Goal: Task Accomplishment & Management: Manage account settings

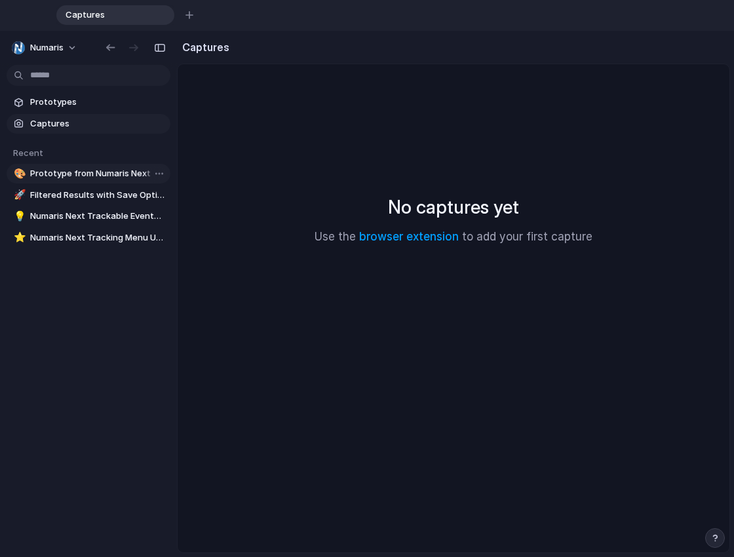
click at [81, 170] on span "Prototype from Numaris Next Unidades" at bounding box center [97, 173] width 135 height 13
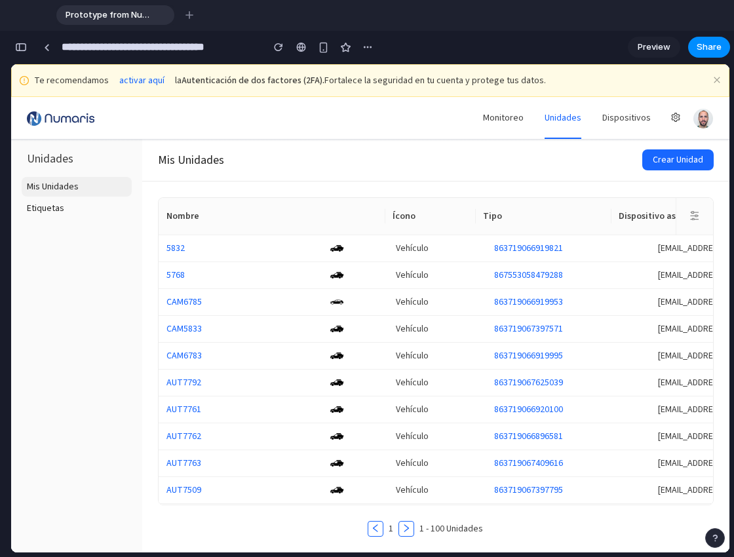
click at [172, 247] on div "5832" at bounding box center [176, 248] width 18 height 14
click at [75, 209] on div "Etiquetas" at bounding box center [77, 208] width 100 height 14
click at [64, 161] on h1 "Unidades" at bounding box center [77, 160] width 110 height 20
click at [50, 49] on link at bounding box center [47, 47] width 20 height 20
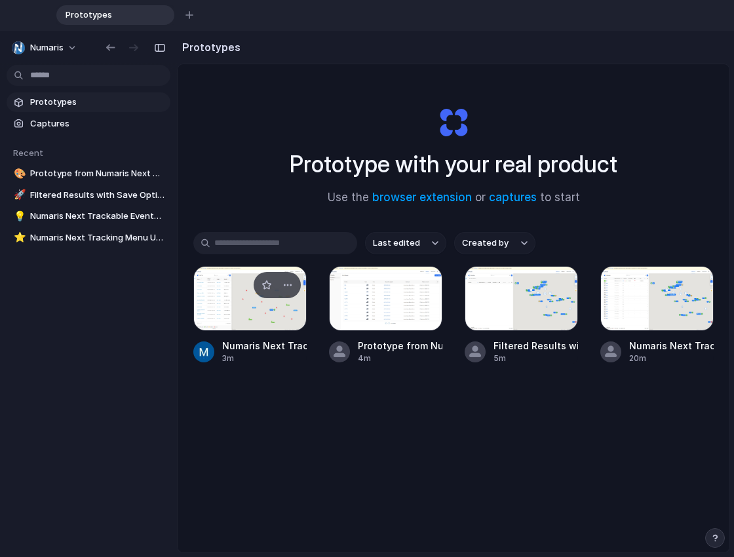
click at [276, 322] on div at bounding box center [249, 298] width 113 height 65
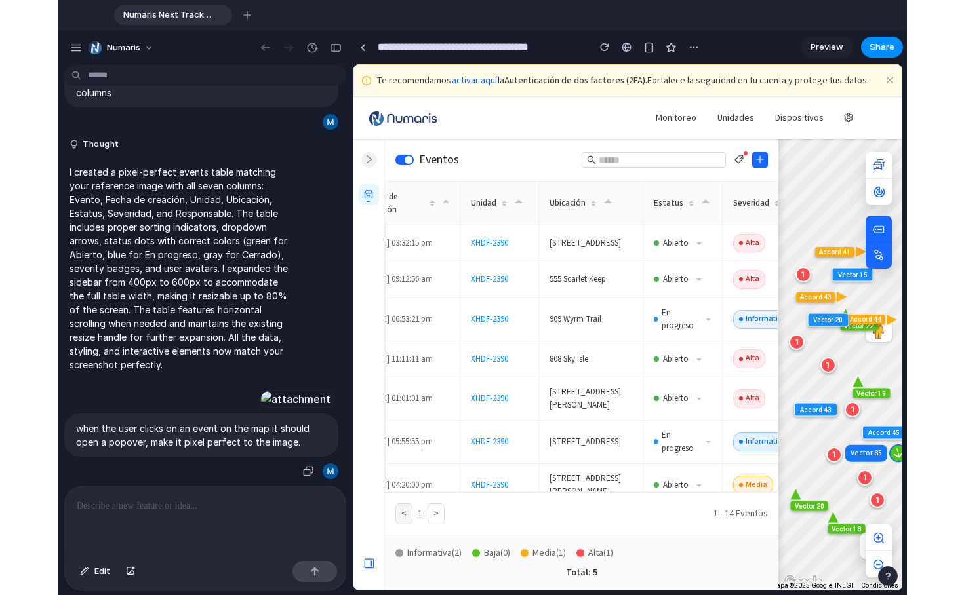
scroll to position [1719, 0]
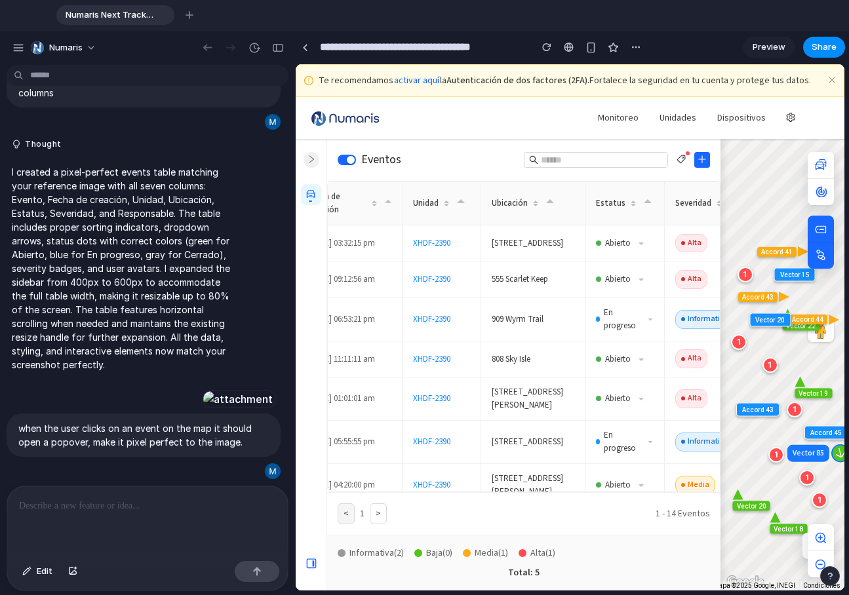
click at [734, 342] on div "1" at bounding box center [739, 342] width 16 height 16
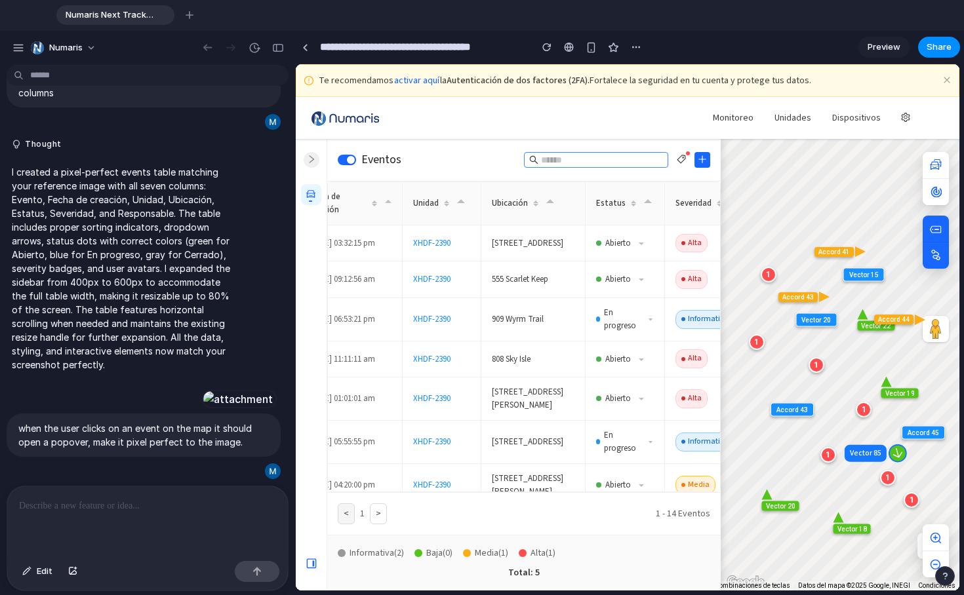
drag, startPoint x: 724, startPoint y: 157, endPoint x: 542, endPoint y: 156, distance: 181.6
click at [542, 156] on div "Eventos Filtrar por etiqueta: Limpiar Etiqueta 4 Evento Fecha de creación Unida…" at bounding box center [523, 365] width 393 height 452
drag, startPoint x: 723, startPoint y: 190, endPoint x: 594, endPoint y: 193, distance: 128.6
click at [594, 194] on div "Eventos Filtrar por etiqueta: Limpiar Etiqueta 4 Evento Fecha de creación Unida…" at bounding box center [523, 365] width 393 height 452
click at [202, 49] on div "button" at bounding box center [207, 48] width 13 height 12
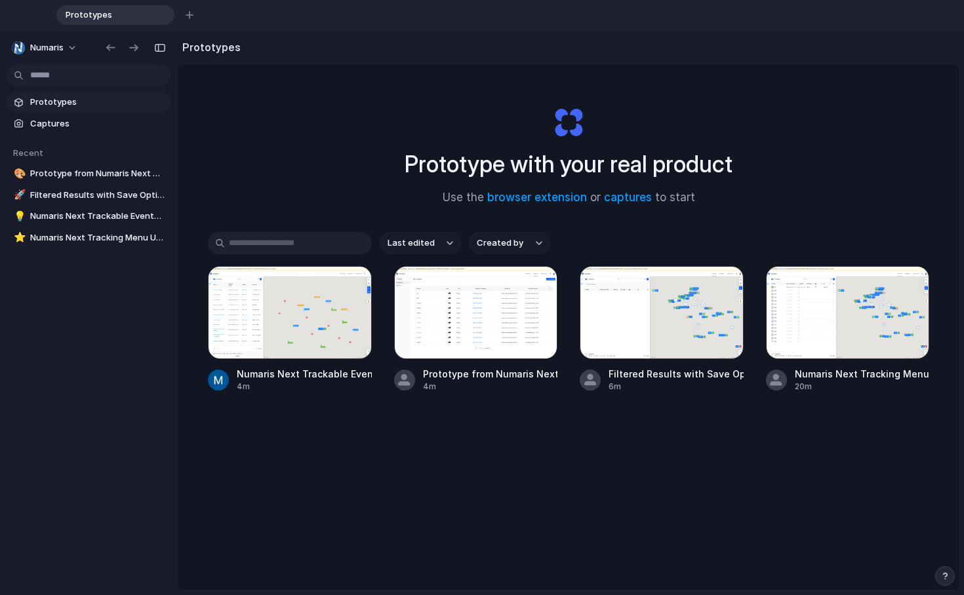
click at [104, 96] on span "Prototypes" at bounding box center [97, 102] width 135 height 13
click at [491, 352] on div at bounding box center [476, 312] width 164 height 93
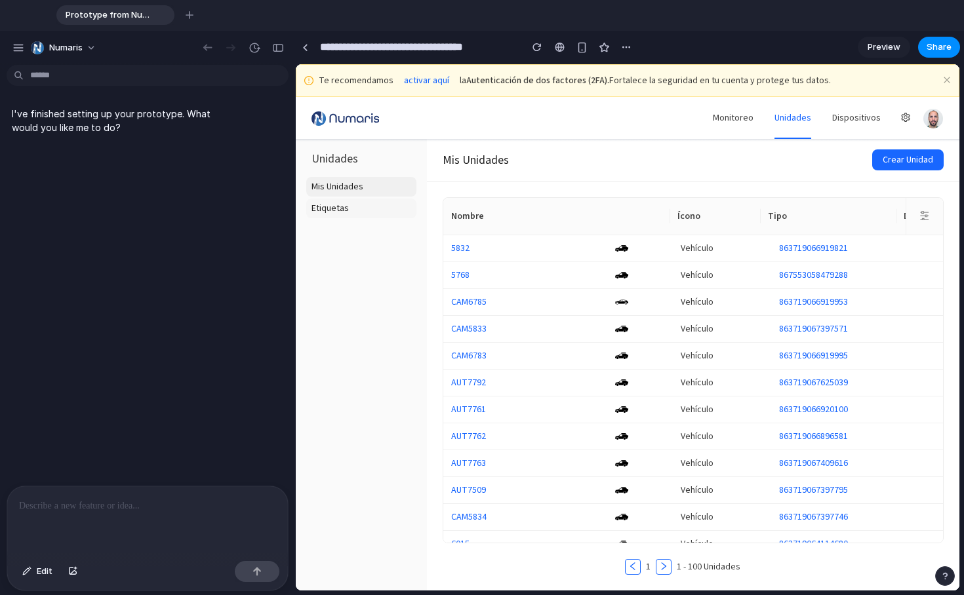
click at [341, 211] on div "Etiquetas" at bounding box center [361, 208] width 100 height 14
click at [344, 178] on link "Mis Unidades" at bounding box center [361, 187] width 110 height 20
click at [338, 167] on h1 "Unidades" at bounding box center [361, 160] width 110 height 20
click at [734, 115] on span "Dispositivos" at bounding box center [857, 117] width 70 height 13
click at [734, 123] on img at bounding box center [933, 119] width 20 height 20
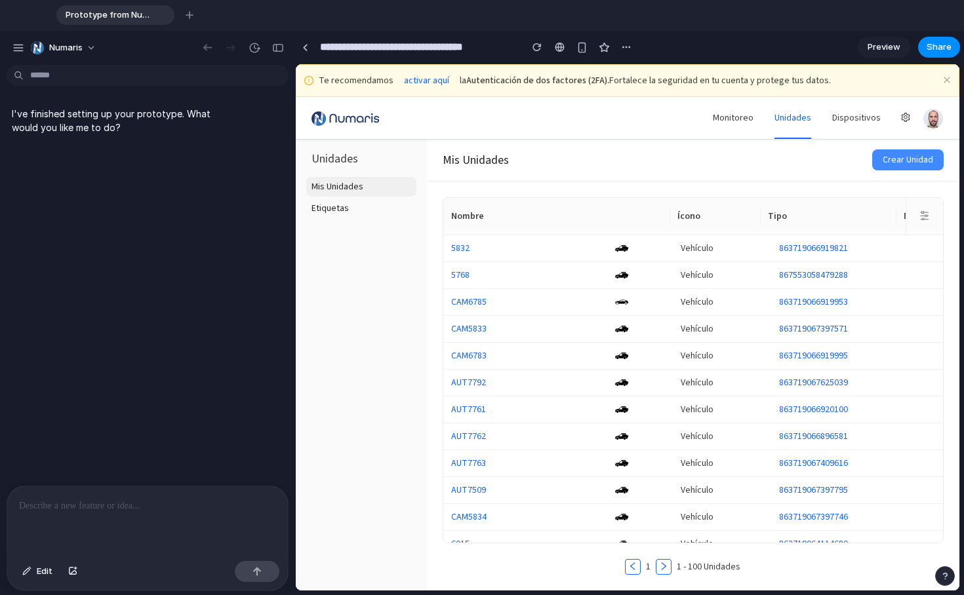
click at [734, 153] on button "Crear Unidad" at bounding box center [907, 160] width 71 height 21
click at [306, 49] on div at bounding box center [305, 47] width 6 height 7
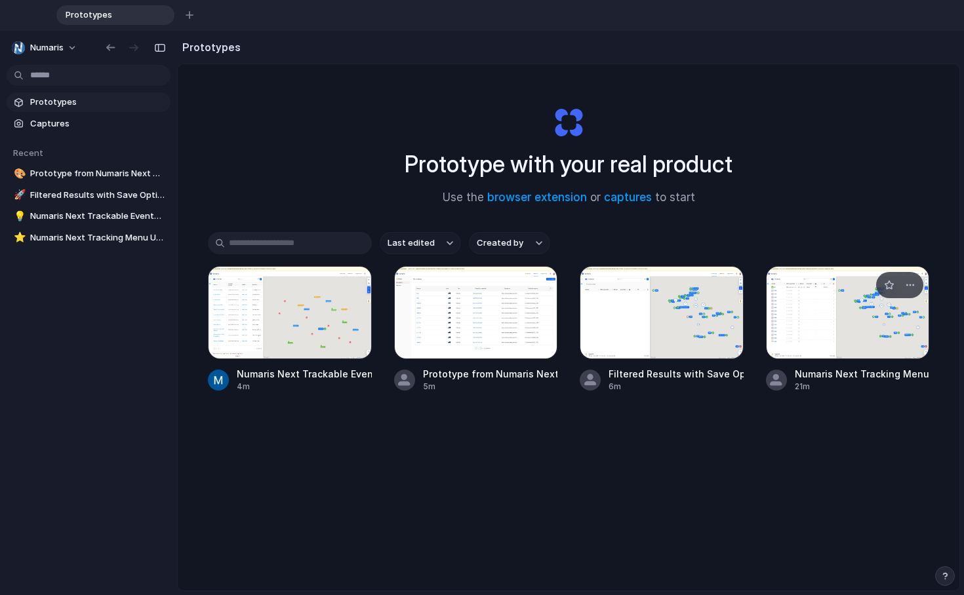
click at [734, 332] on div at bounding box center [848, 312] width 164 height 93
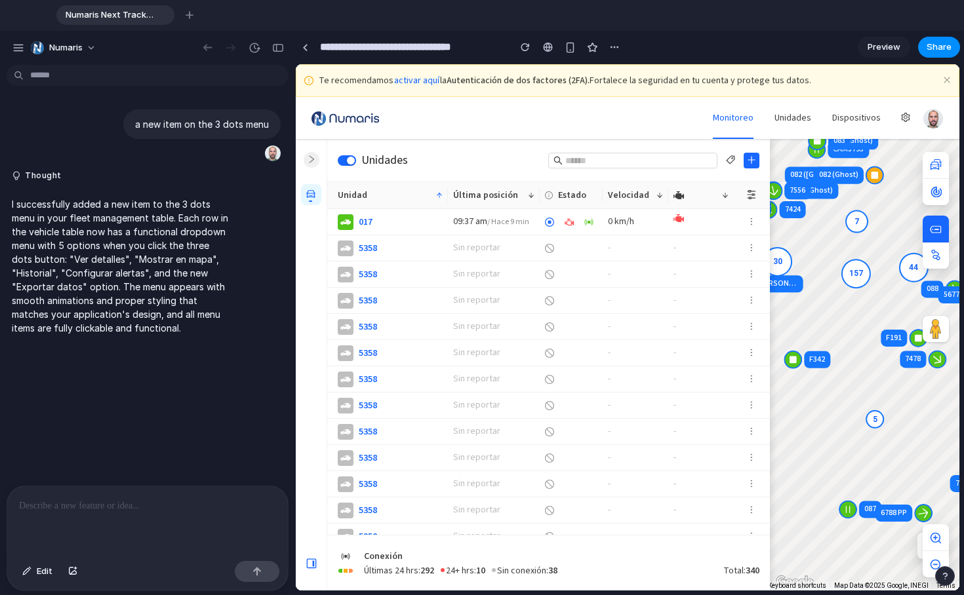
click at [582, 308] on div at bounding box center [571, 301] width 63 height 26
click at [513, 286] on div "Sin reportar" at bounding box center [494, 275] width 92 height 26
click at [316, 190] on li at bounding box center [311, 194] width 20 height 21
click at [310, 158] on icon "button" at bounding box center [311, 159] width 9 height 9
click at [315, 79] on div "Te recomendamos activar aquí la Autenticación de dos factores (2FA). Fortalece …" at bounding box center [628, 80] width 664 height 33
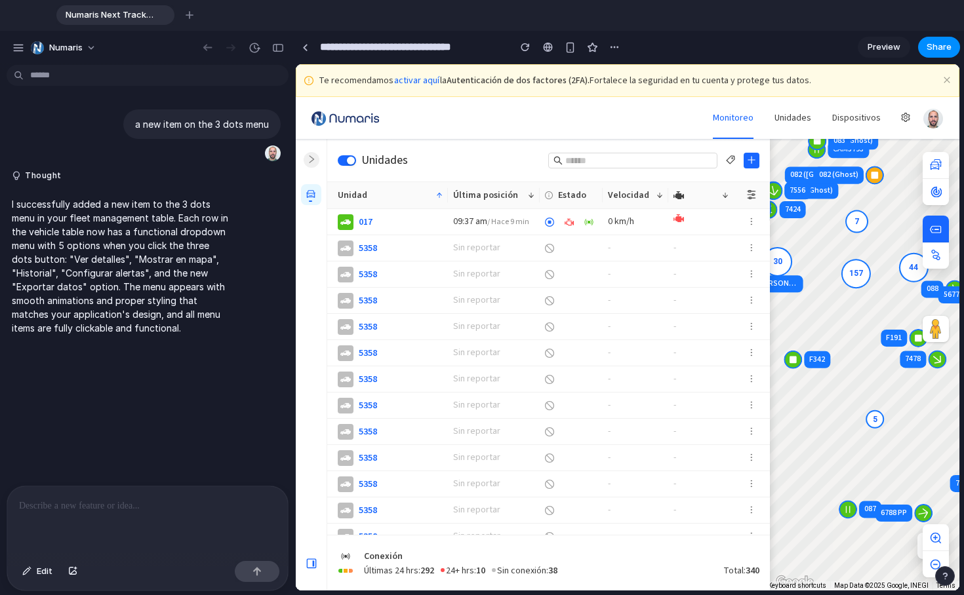
drag, startPoint x: 771, startPoint y: 380, endPoint x: 619, endPoint y: 379, distance: 151.5
click at [620, 380] on div "Unidades Filtrar por etiqueta: Limpiar Selecciona una etiqueta Unidad Última po…" at bounding box center [548, 365] width 443 height 452
drag, startPoint x: 769, startPoint y: 220, endPoint x: 652, endPoint y: 230, distance: 117.8
click at [652, 230] on div "Unidades Filtrar por etiqueta: Limpiar Selecciona una etiqueta Unidad Última po…" at bounding box center [548, 365] width 443 height 452
click at [531, 48] on button "button" at bounding box center [525, 47] width 20 height 20
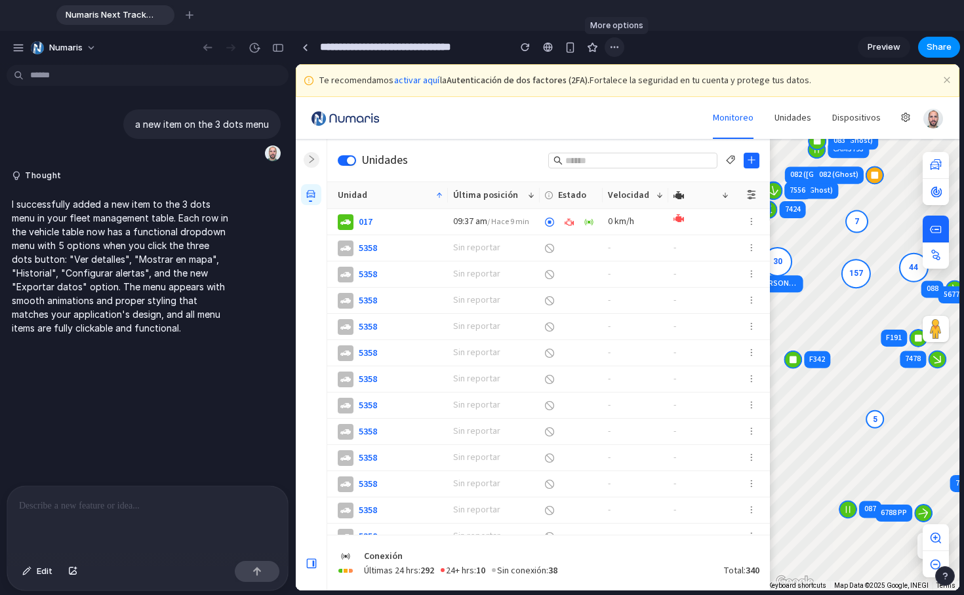
click at [618, 49] on div "button" at bounding box center [614, 47] width 10 height 10
click at [524, 106] on div "Duplicate Delete" at bounding box center [482, 297] width 964 height 595
click at [30, 557] on button "Edit" at bounding box center [37, 571] width 43 height 21
click at [18, 45] on div "button" at bounding box center [18, 48] width 12 height 12
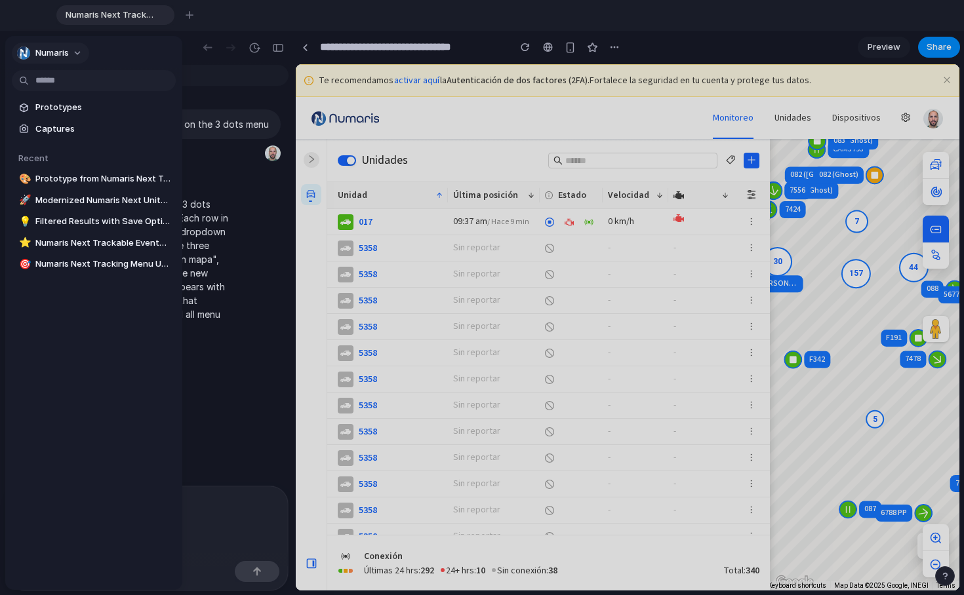
click at [61, 54] on span "Numaris" at bounding box center [51, 53] width 33 height 13
click at [67, 88] on span "Settings" at bounding box center [53, 82] width 36 height 13
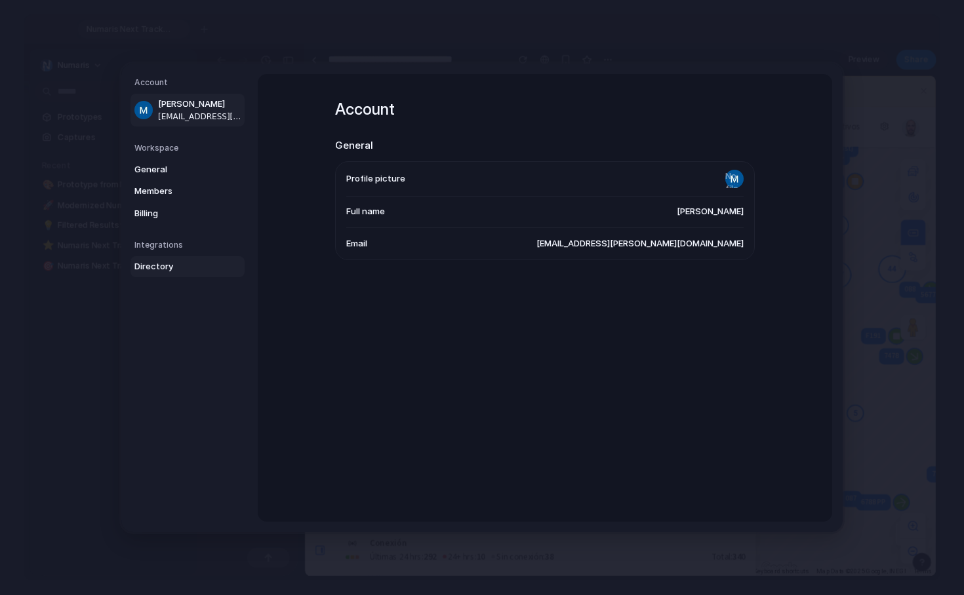
click at [176, 270] on span "Directory" at bounding box center [176, 266] width 84 height 13
